Goal: Information Seeking & Learning: Learn about a topic

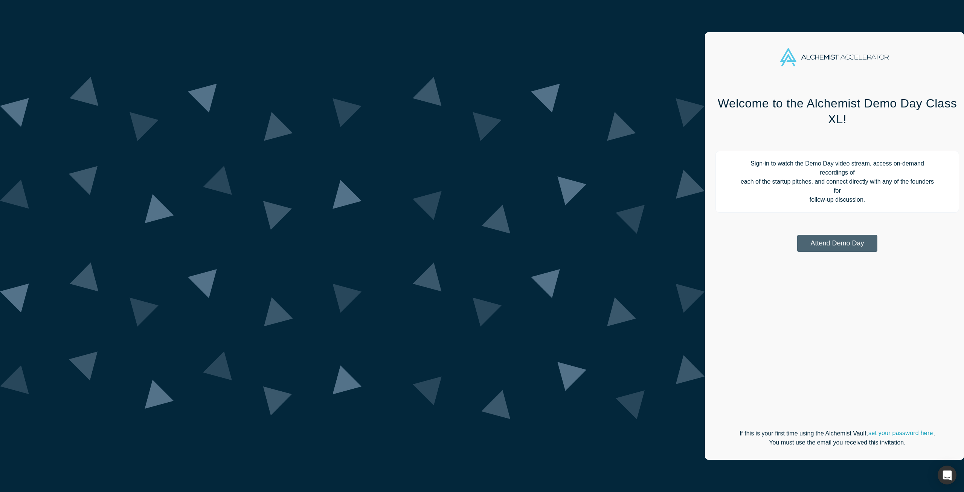
click at [797, 235] on button "Attend Demo Day" at bounding box center [837, 243] width 80 height 17
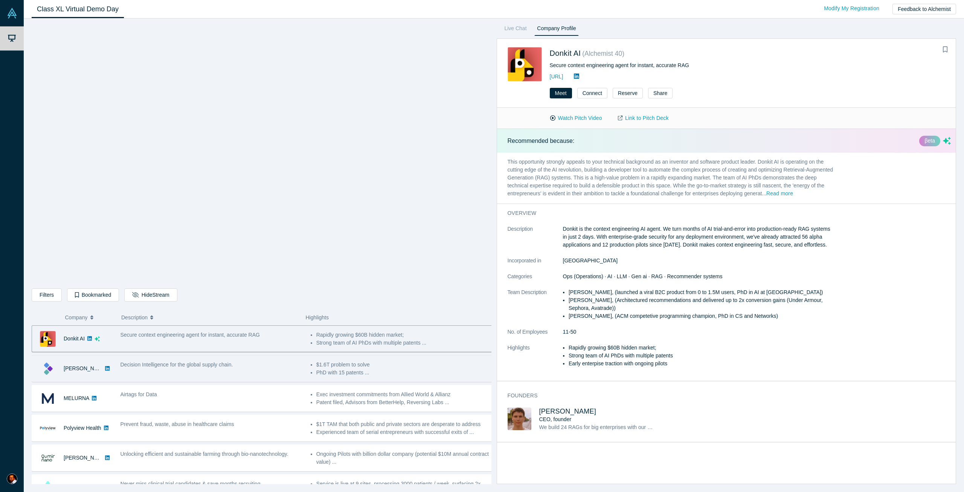
click at [341, 369] on li "PhD with 15 patents ..." at bounding box center [404, 372] width 176 height 8
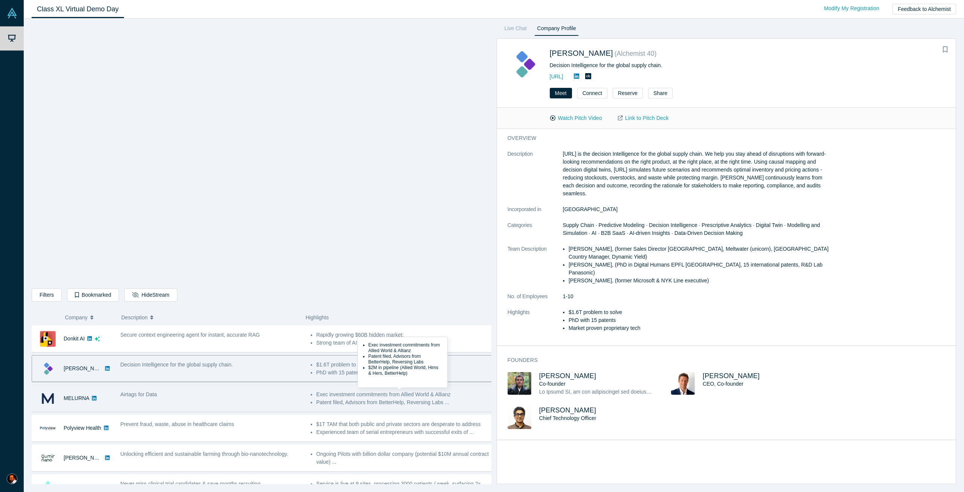
click at [361, 403] on li "Patent filed, Advisors from BetterHelp, Reversing Labs ..." at bounding box center [404, 402] width 176 height 8
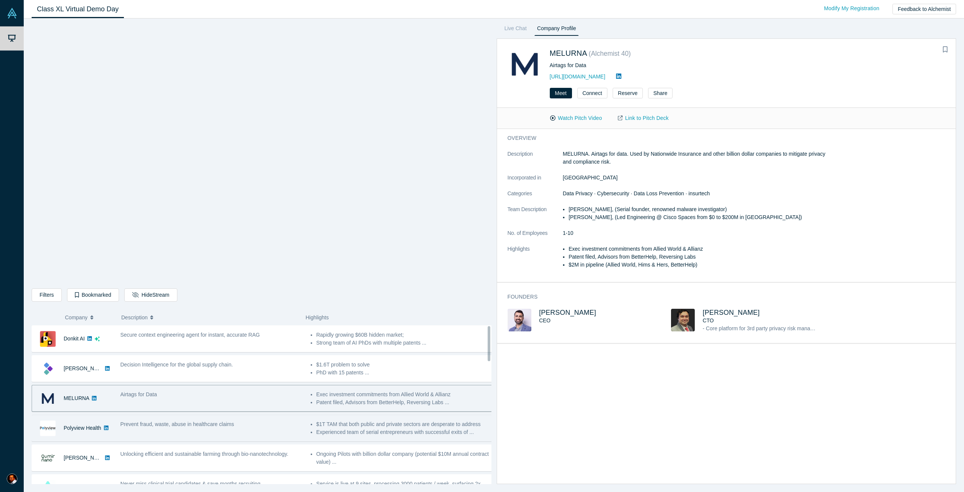
click at [363, 430] on li "Experienced team of serial entrepreneurs with successful exits of ..." at bounding box center [404, 432] width 176 height 8
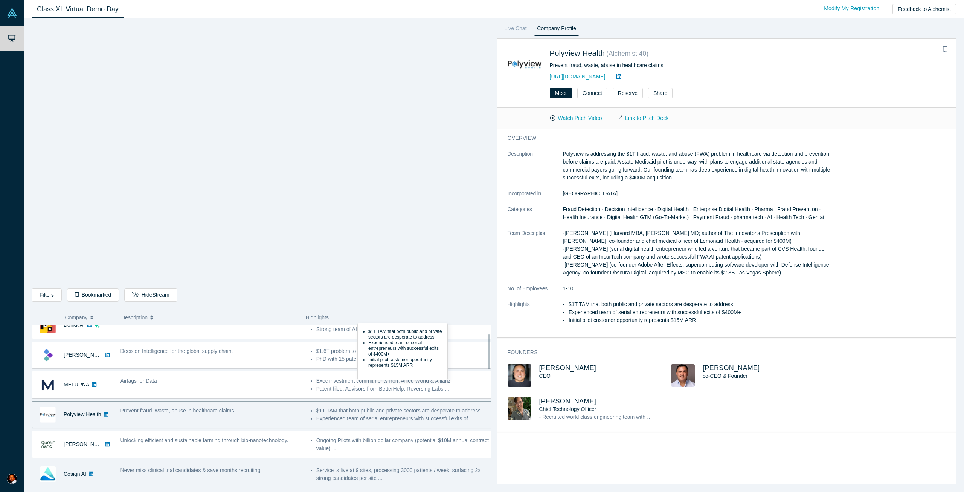
scroll to position [38, 0]
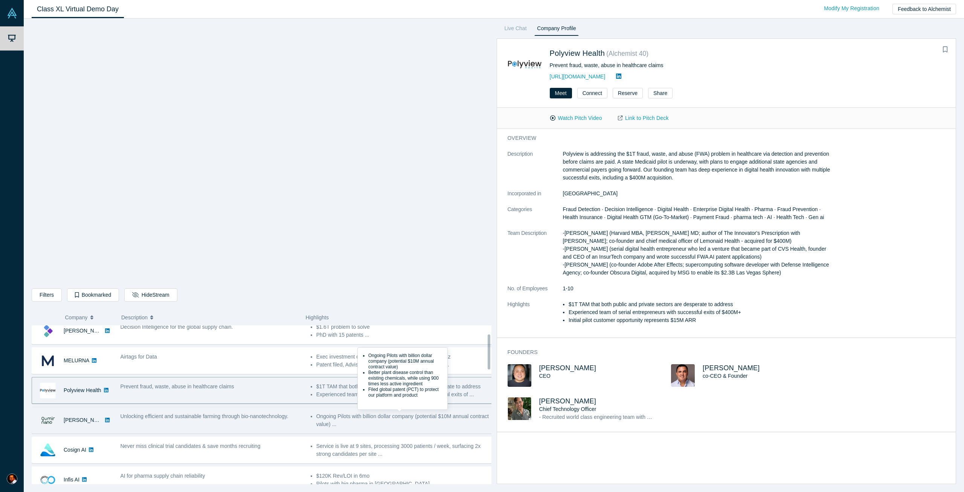
click at [360, 420] on li "Ongoing Pilots with billion dollar company (potential $10M annual contract valu…" at bounding box center [404, 420] width 176 height 16
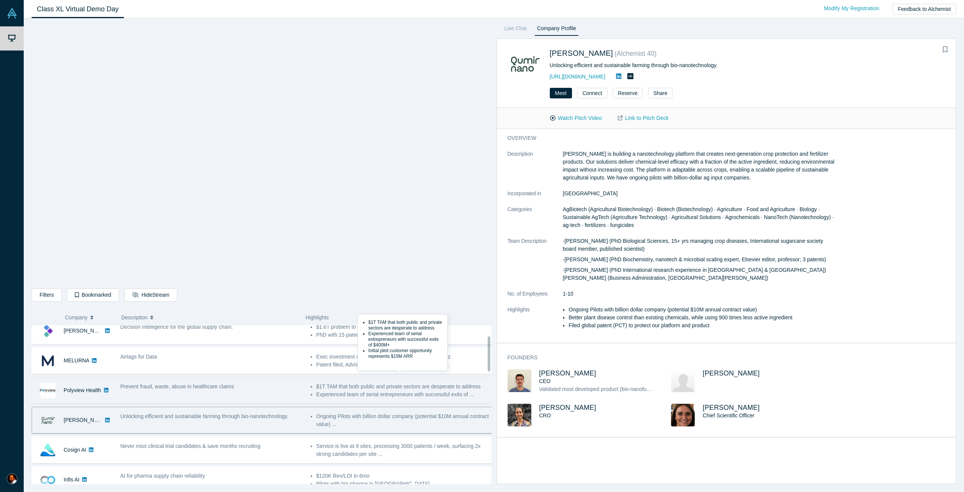
scroll to position [75, 0]
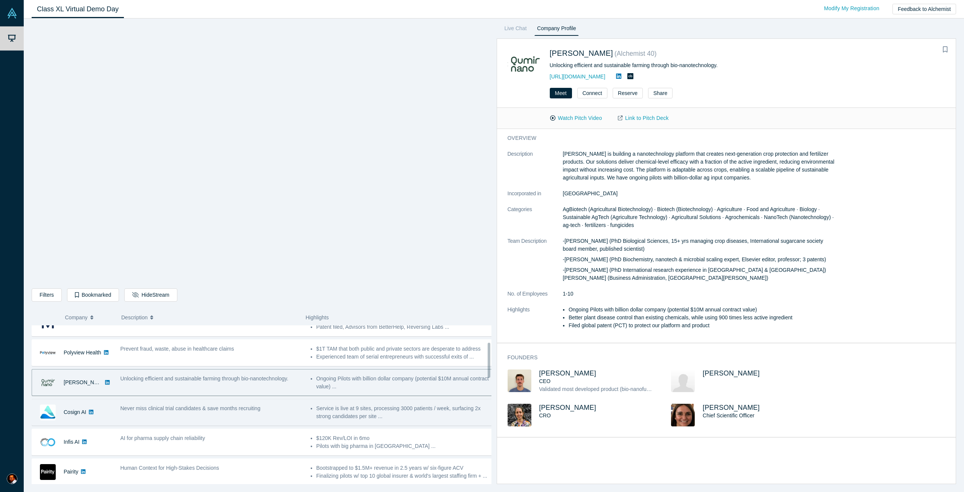
click at [345, 415] on li "Service is live at 9 sites, processing 3000 patients / week, surfacing 2x stron…" at bounding box center [404, 412] width 176 height 16
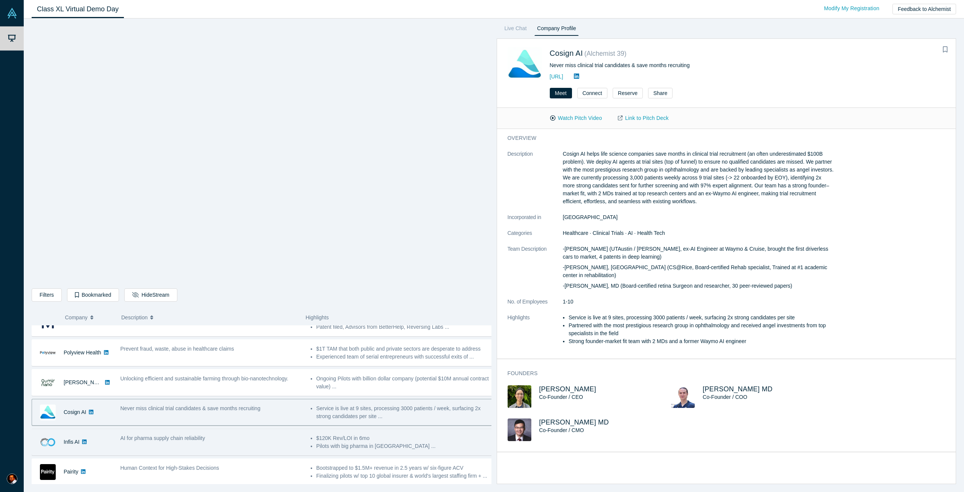
click at [381, 450] on div "$120K Rev/LOI in 6mo Pilots with big pharma in [GEOGRAPHIC_DATA] ..." at bounding box center [402, 442] width 190 height 24
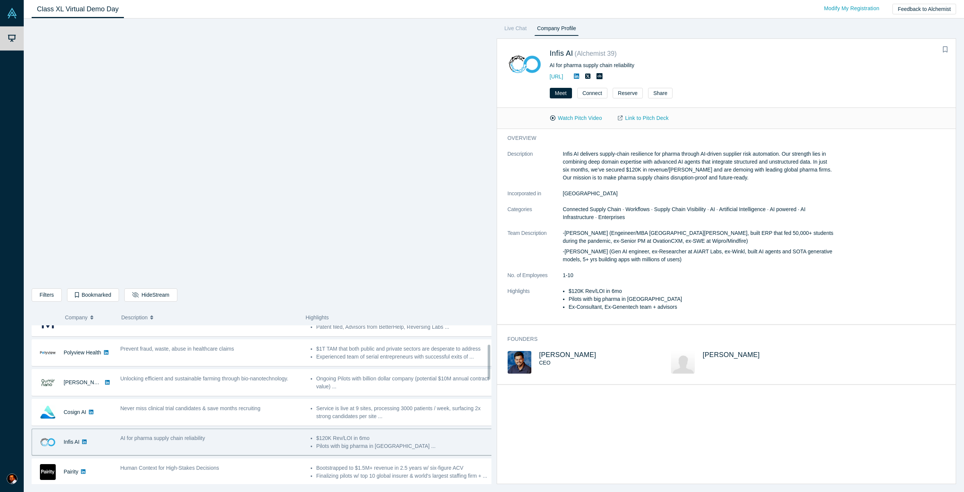
scroll to position [113, 0]
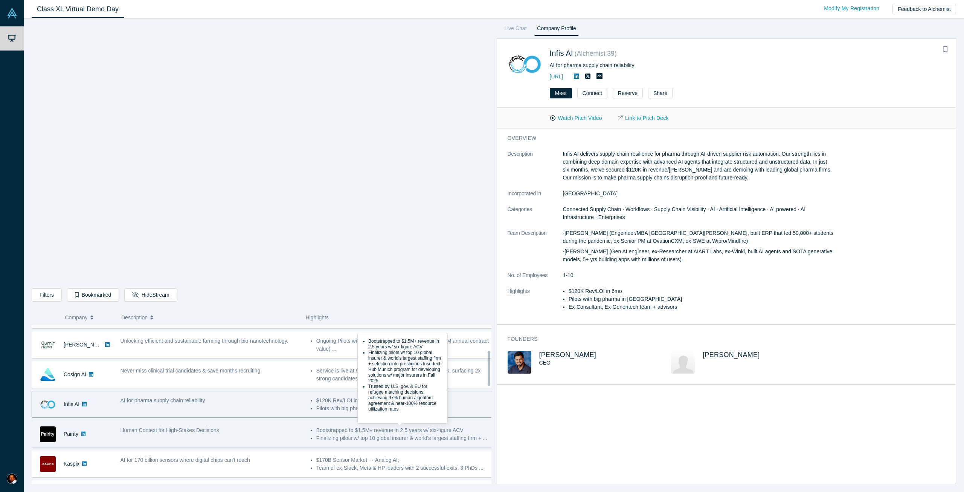
click at [376, 432] on li "Bootstrapped to $1.5M+ revenue in 2.5 years w/ six-figure ACV" at bounding box center [404, 430] width 176 height 8
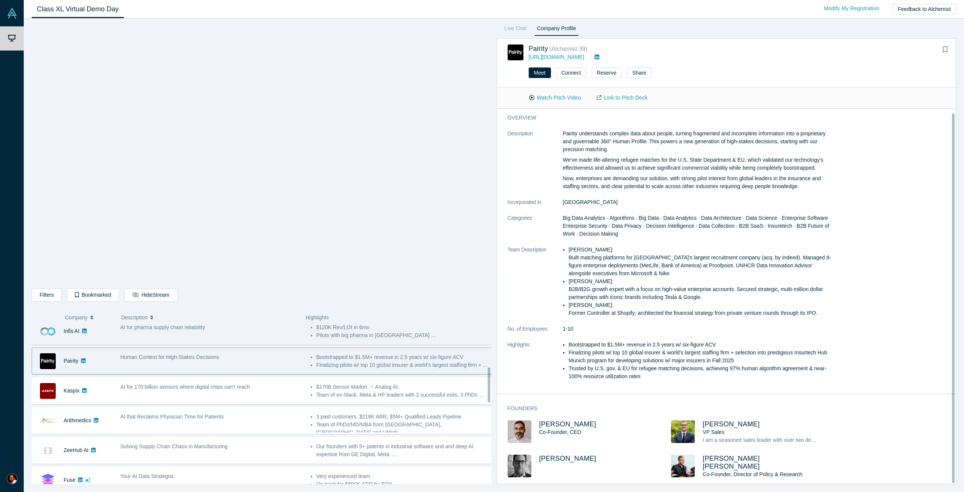
scroll to position [188, 0]
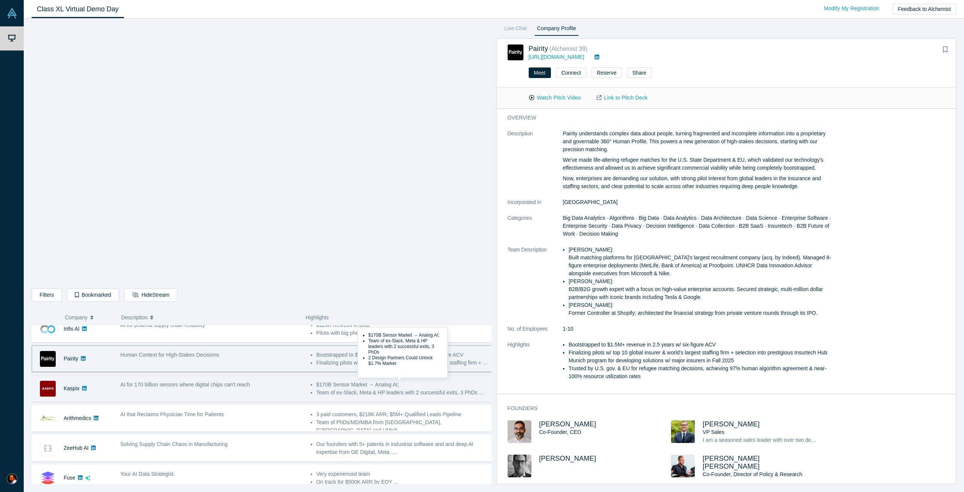
click at [386, 384] on li "$170B Sensor Market → Analog AI;" at bounding box center [404, 384] width 176 height 8
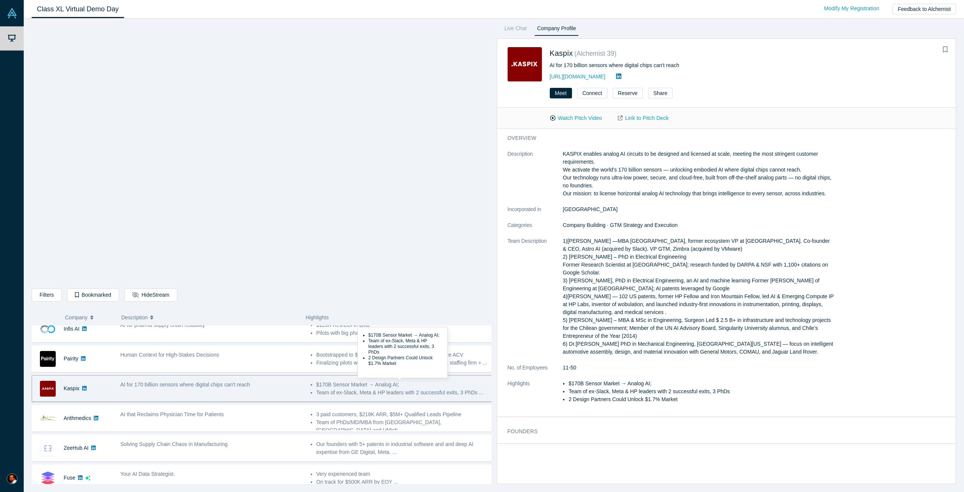
scroll to position [0, 0]
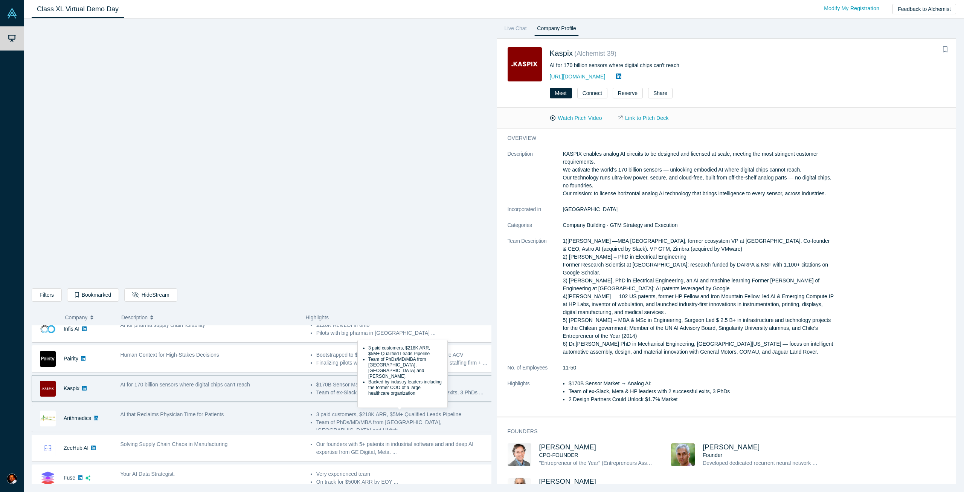
click at [391, 417] on li "3 paid customers, $218K ARR, $5M+ Qualified Leads Pipeline" at bounding box center [404, 414] width 176 height 8
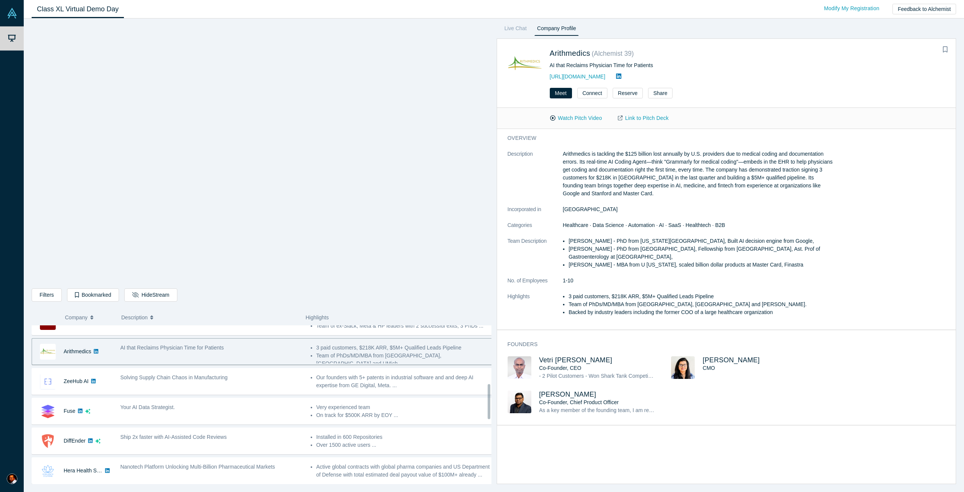
scroll to position [264, 0]
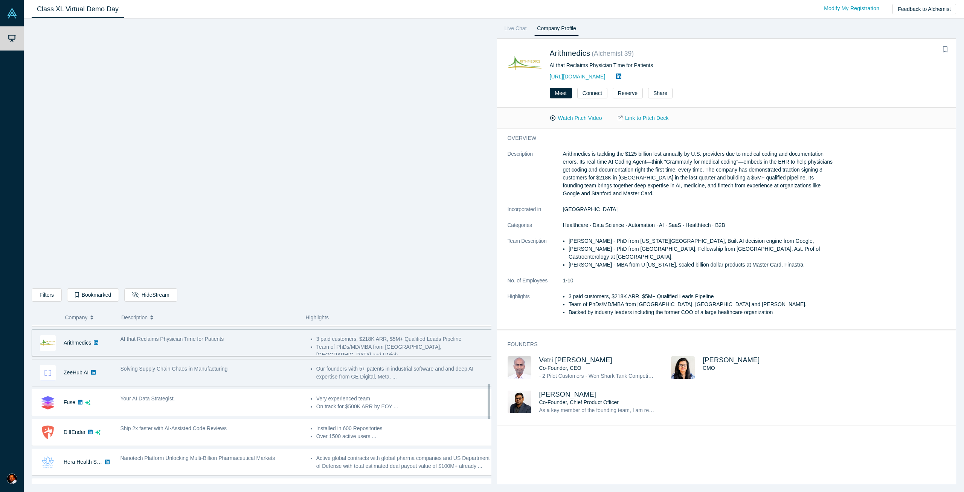
click at [361, 379] on li "Our founders with 5+ patents in industrial software and and deep AI expertise f…" at bounding box center [404, 373] width 176 height 16
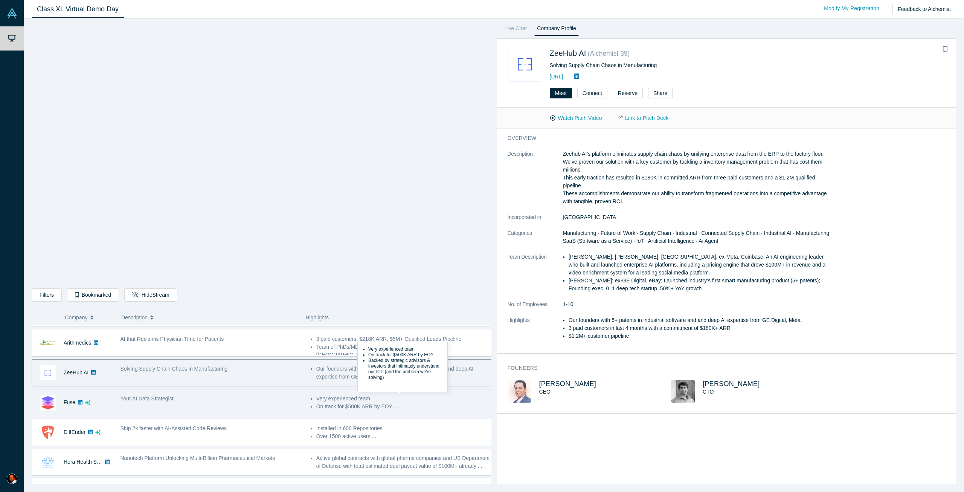
click at [386, 400] on li "Very experienced team" at bounding box center [404, 398] width 176 height 8
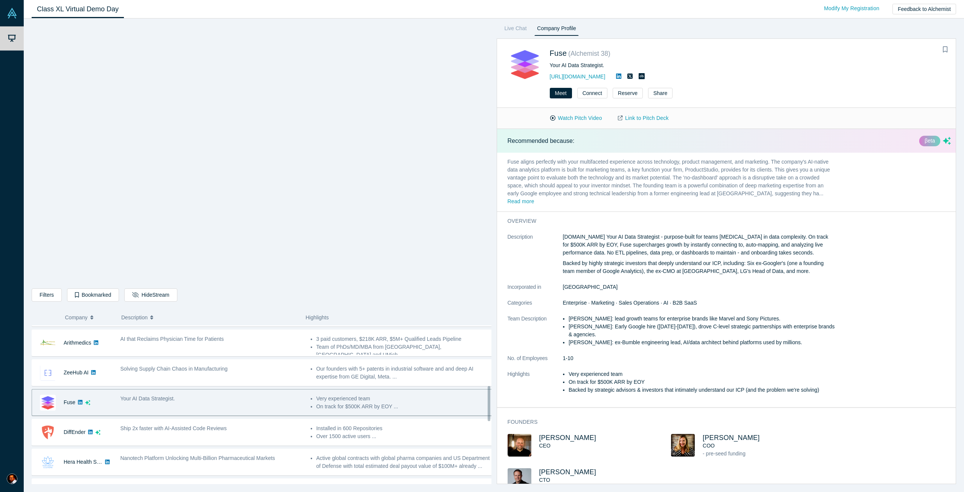
scroll to position [301, 0]
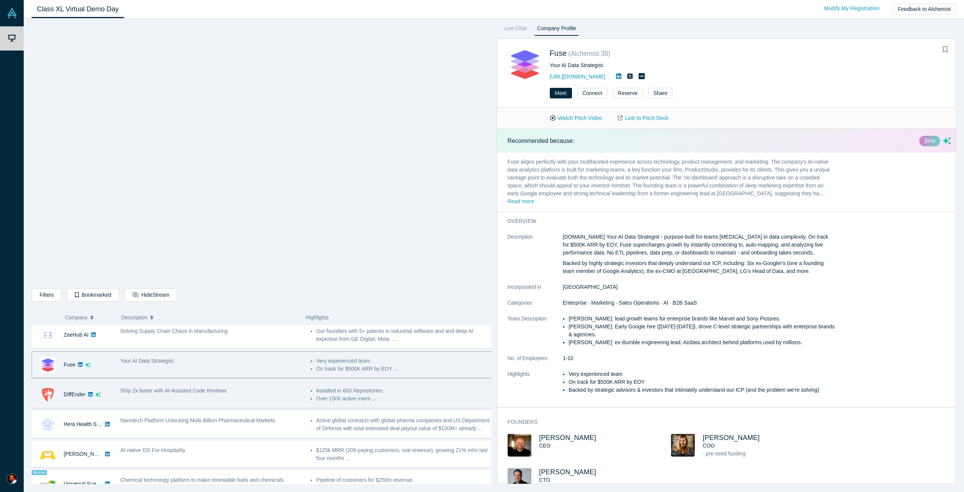
click at [290, 388] on div "Ship 2x faster with AI-Assisted Code Reviews" at bounding box center [212, 390] width 182 height 8
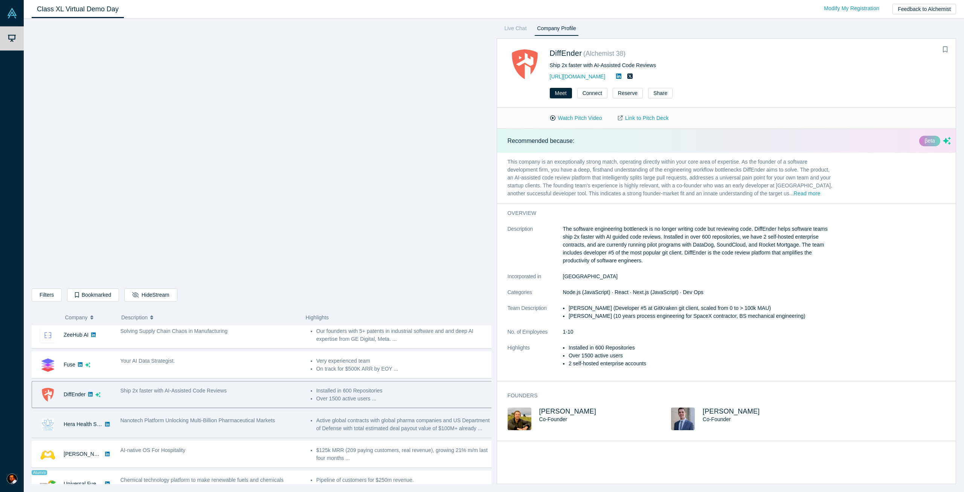
click at [359, 435] on div "Active global contracts with global pharma companies and US Department of Defen…" at bounding box center [402, 424] width 190 height 24
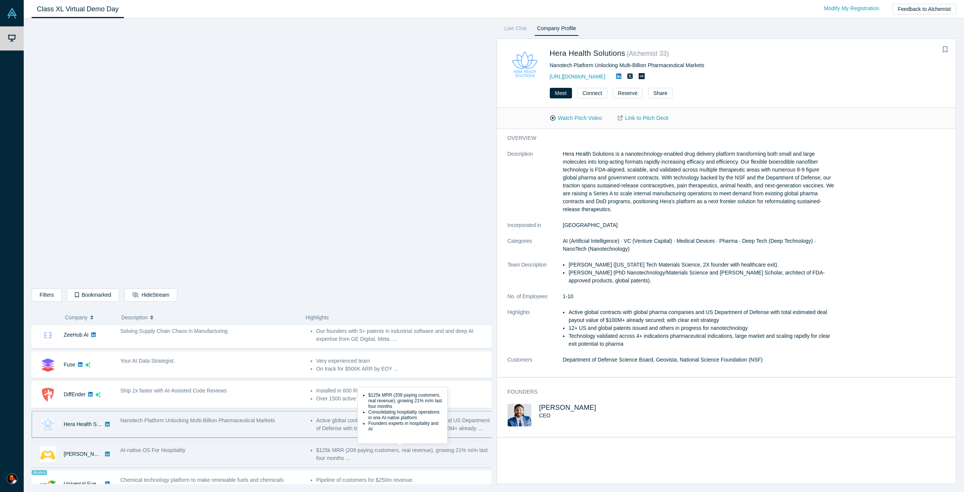
click at [397, 451] on li "$125k MRR (209 paying customers, real revenue), growing 21% m/m last four month…" at bounding box center [404, 454] width 176 height 16
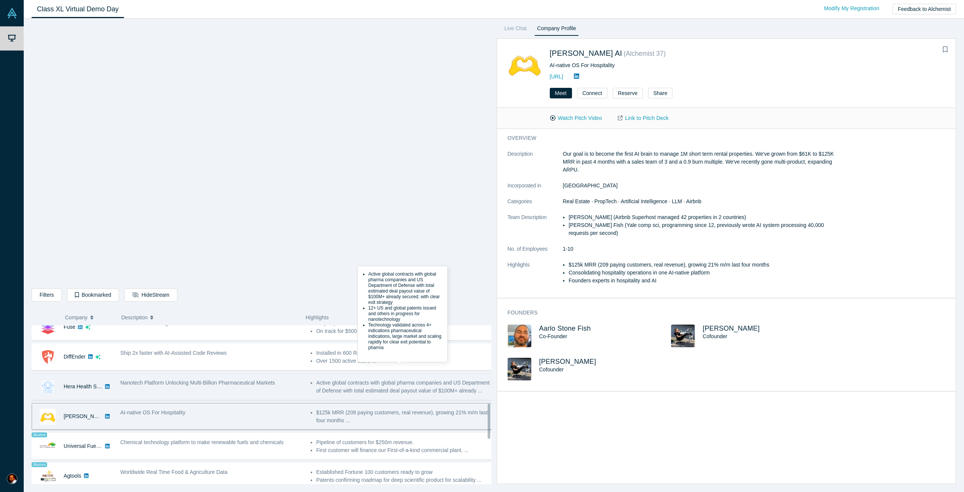
scroll to position [377, 0]
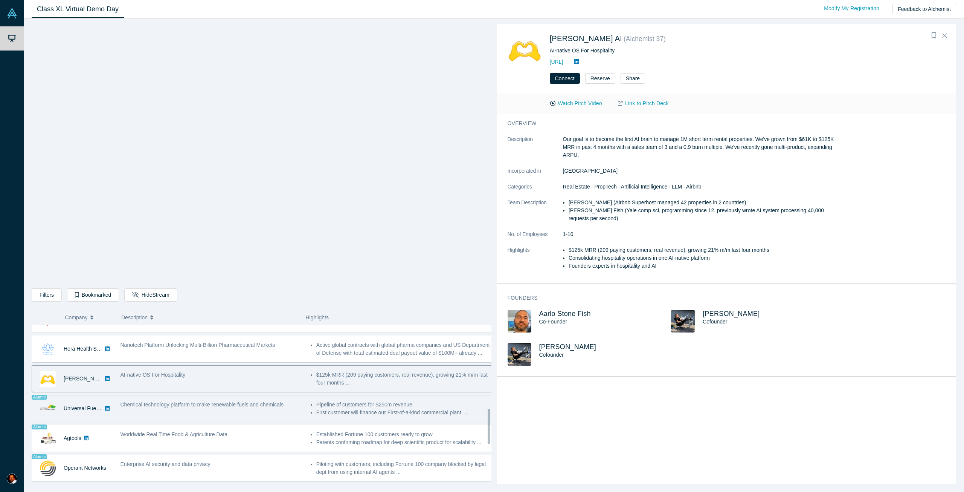
click at [375, 417] on div "Pipeline of customers for $250m revenue. First customer will finance our First-…" at bounding box center [402, 408] width 190 height 24
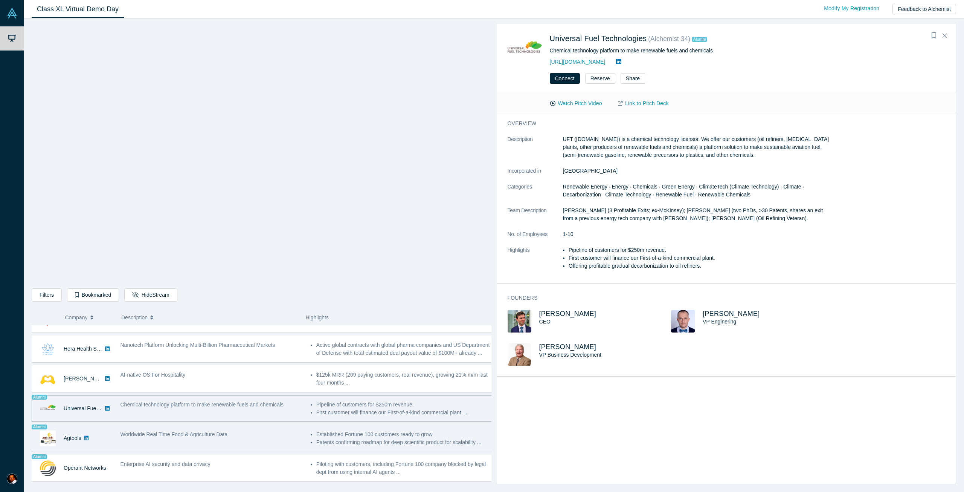
click at [424, 435] on li "Established Fortune 100 customers ready to grow" at bounding box center [404, 434] width 176 height 8
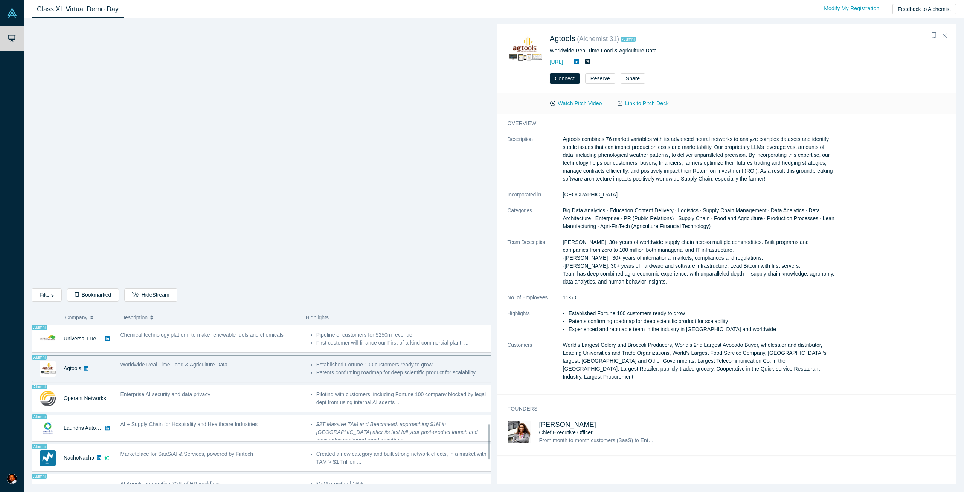
scroll to position [452, 0]
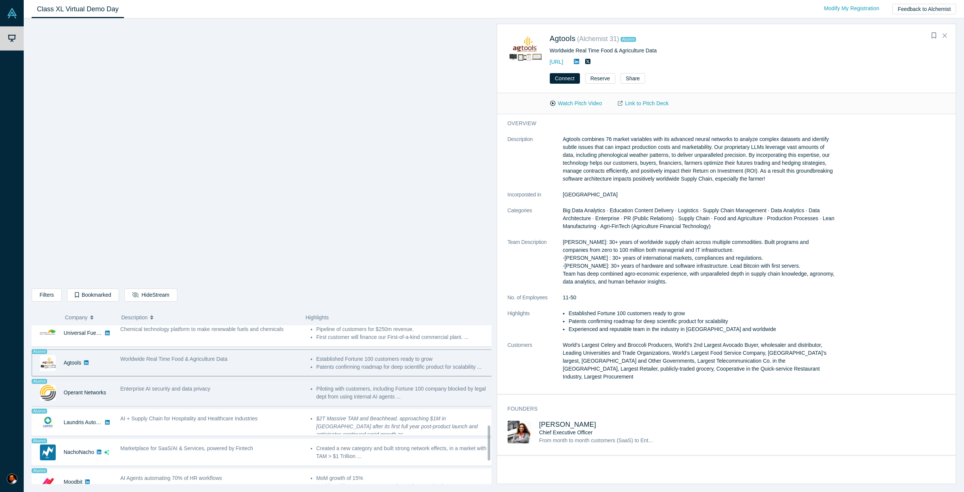
click at [329, 394] on li "Piloting with customers, including Fortune 100 company blocked by legal dept fr…" at bounding box center [404, 393] width 176 height 16
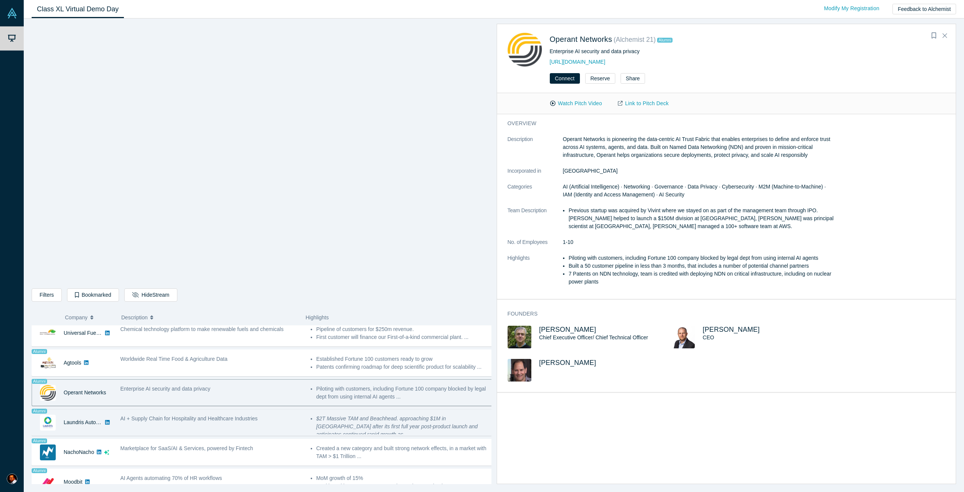
click at [396, 415] on em "$2T Massive TAM and Beachhead. approaching $1M in [GEOGRAPHIC_DATA] after its f…" at bounding box center [397, 426] width 162 height 22
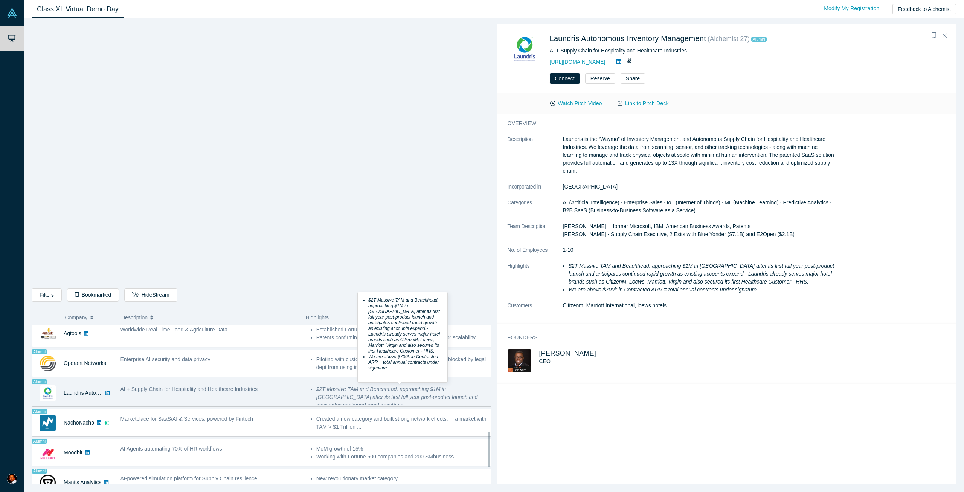
scroll to position [490, 0]
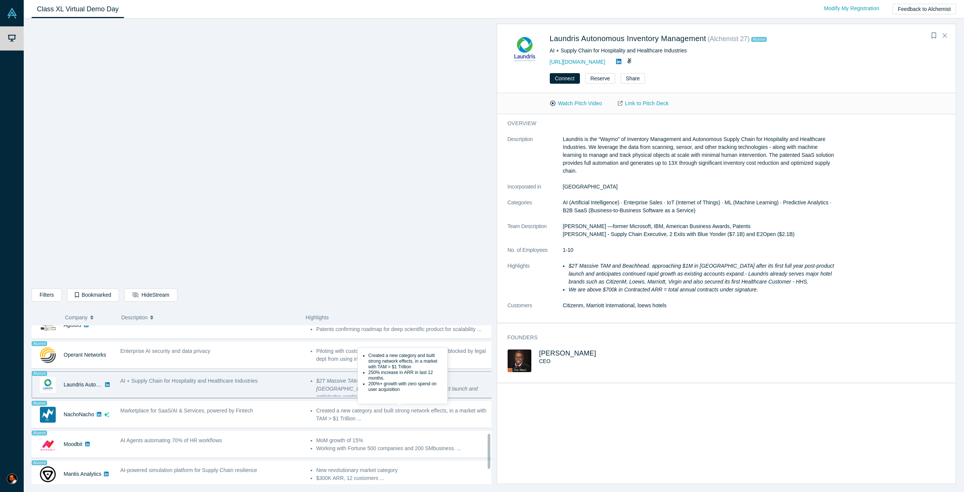
click at [396, 415] on li "Created a new category and built strong network effects, in a market with TAM >…" at bounding box center [404, 414] width 176 height 16
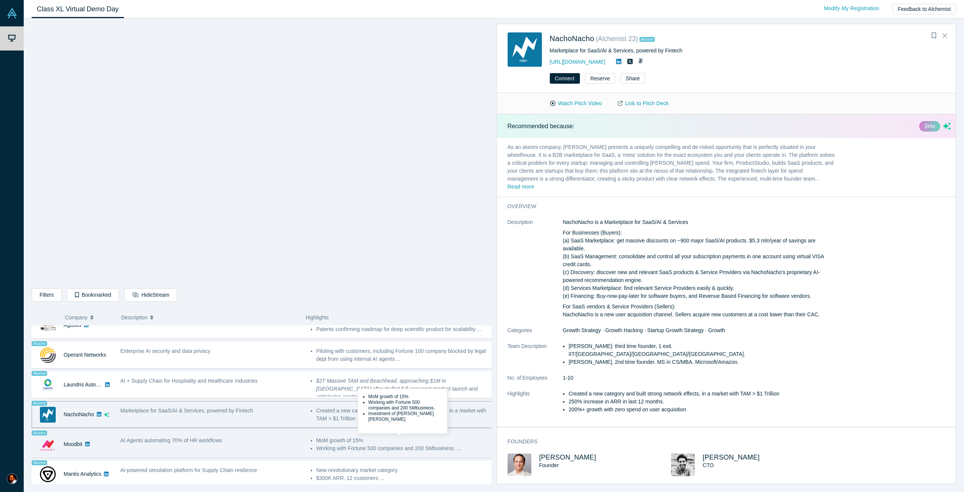
click at [396, 438] on li "MoM growth of 15%" at bounding box center [404, 440] width 176 height 8
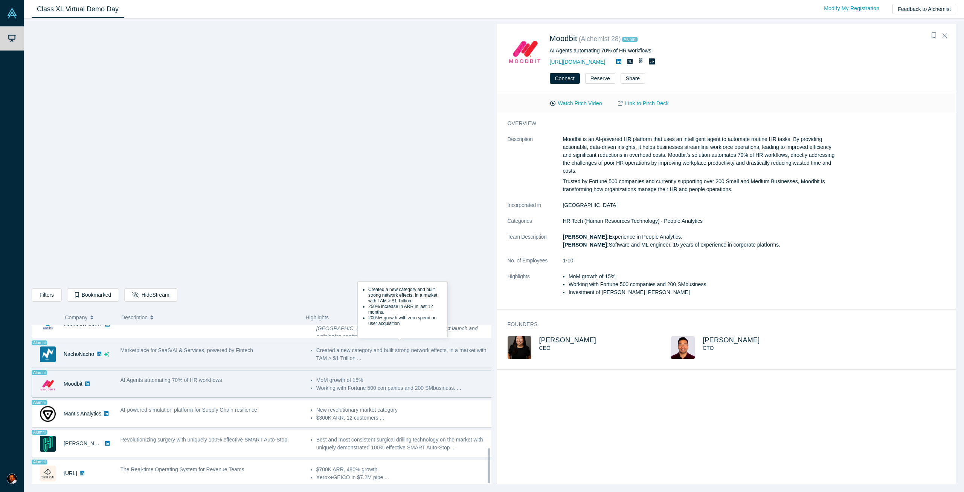
scroll to position [556, 0]
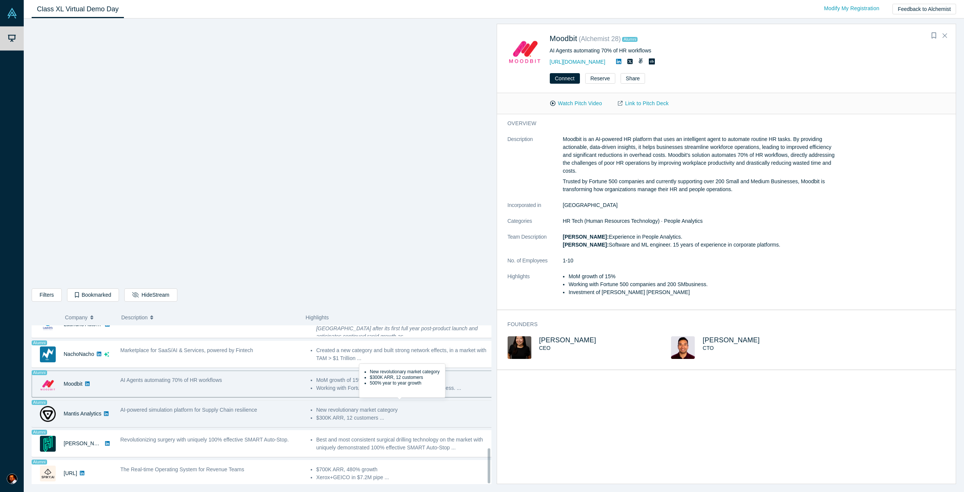
click at [353, 414] on li "$300K ARR, 12 customers ..." at bounding box center [404, 418] width 176 height 8
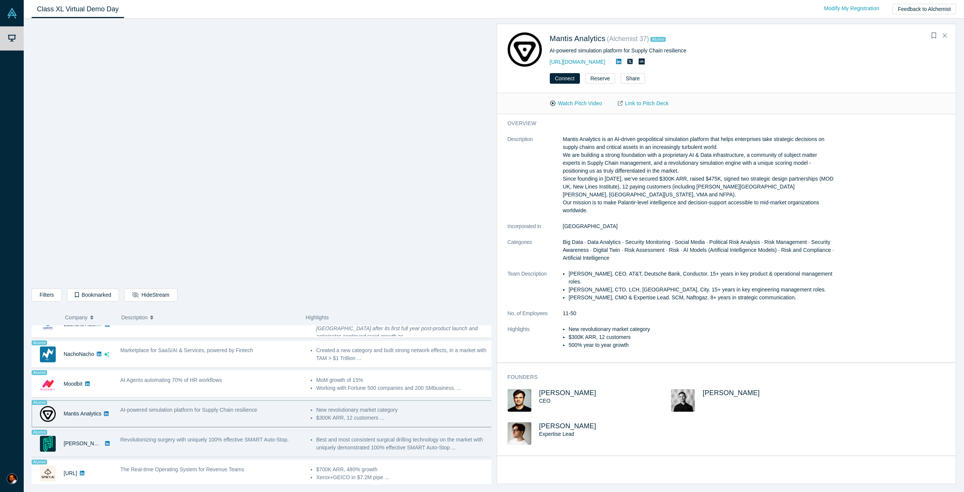
click at [363, 435] on li "Best and most consistent surgical drilling technology on the market with unique…" at bounding box center [404, 443] width 176 height 16
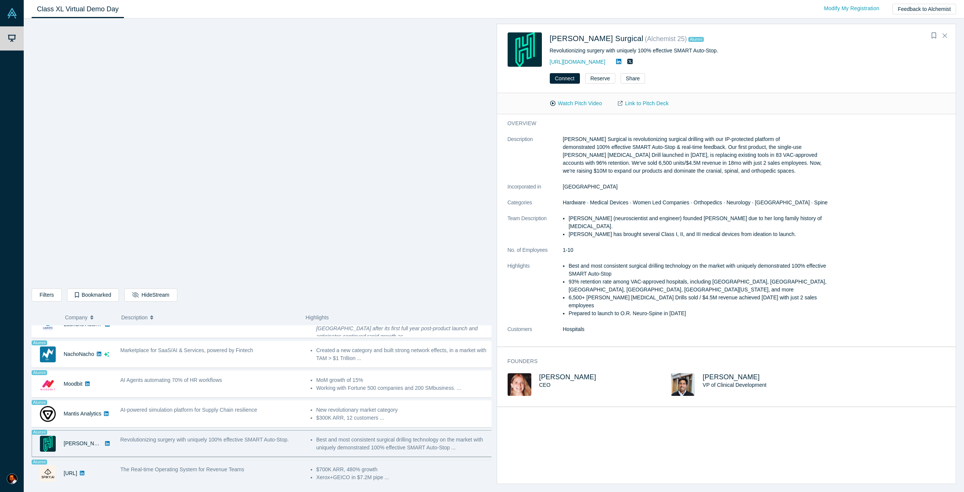
click at [408, 465] on li "$700K ARR, 480% growth" at bounding box center [404, 469] width 176 height 8
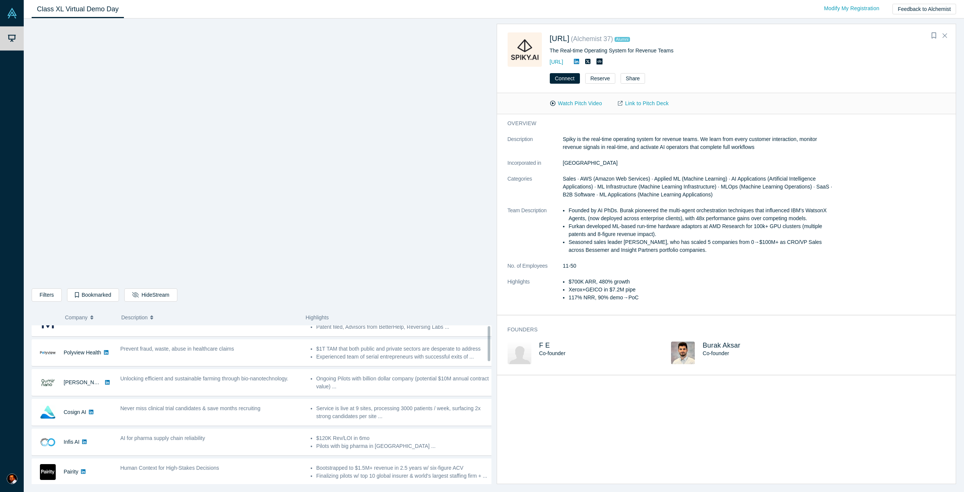
scroll to position [0, 0]
